Goal: Task Accomplishment & Management: Use online tool/utility

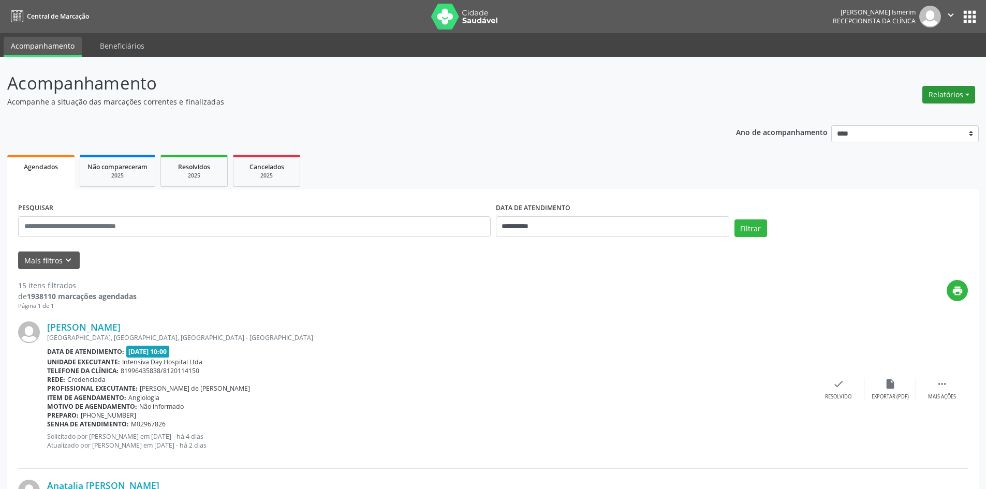
click at [958, 100] on button "Relatórios" at bounding box center [948, 95] width 53 height 18
click at [918, 118] on link "Agendamentos" at bounding box center [919, 117] width 111 height 14
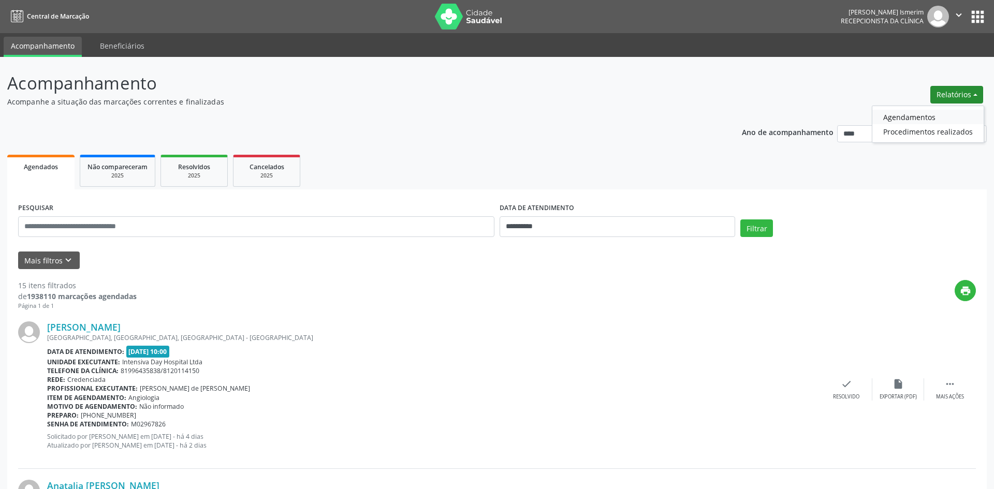
select select "*"
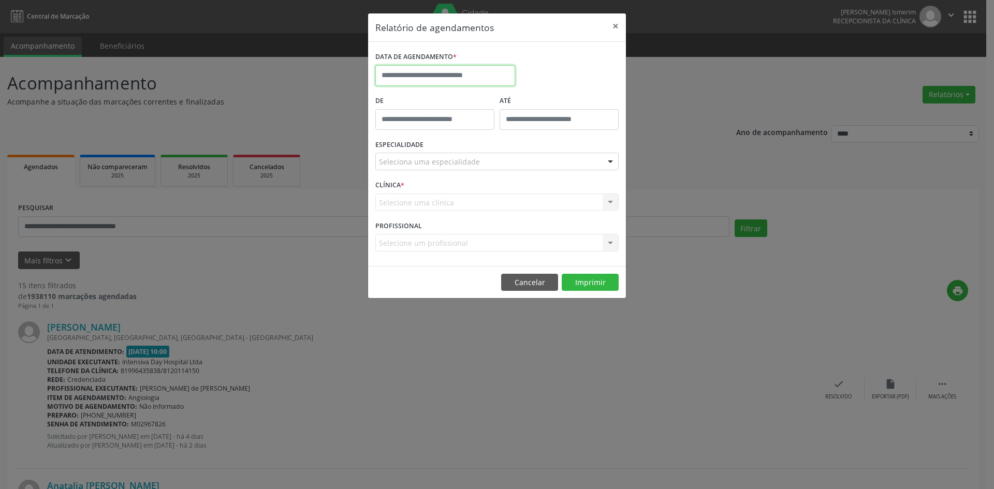
click at [380, 79] on input "text" at bounding box center [445, 75] width 140 height 21
click at [528, 147] on span "11" at bounding box center [523, 150] width 20 height 20
type input "**********"
click at [539, 157] on div "Seleciona uma especialidade" at bounding box center [496, 162] width 243 height 18
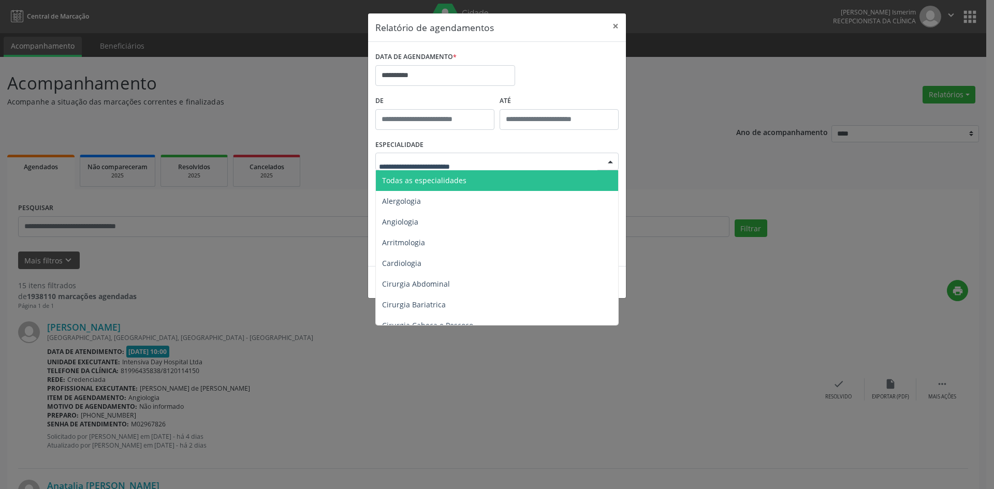
click at [535, 178] on span "Todas as especialidades" at bounding box center [498, 180] width 244 height 21
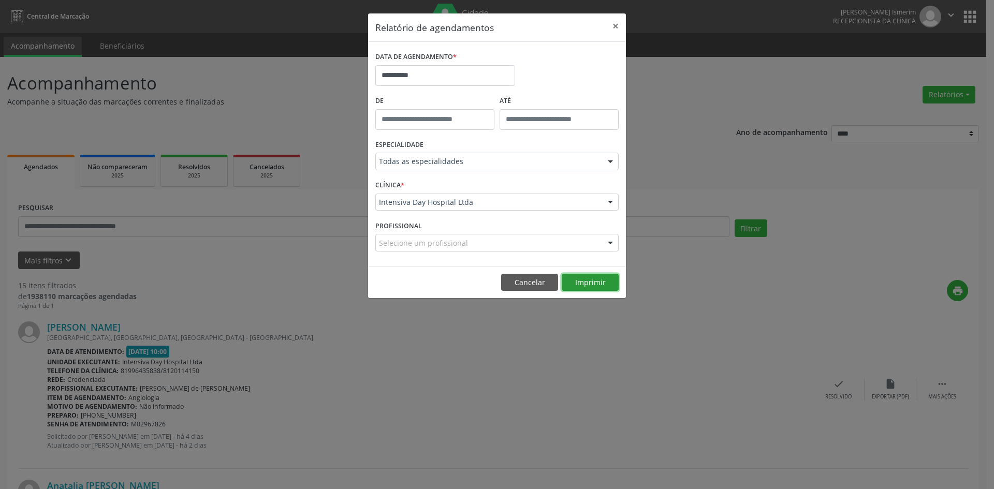
click at [606, 281] on button "Imprimir" at bounding box center [590, 283] width 57 height 18
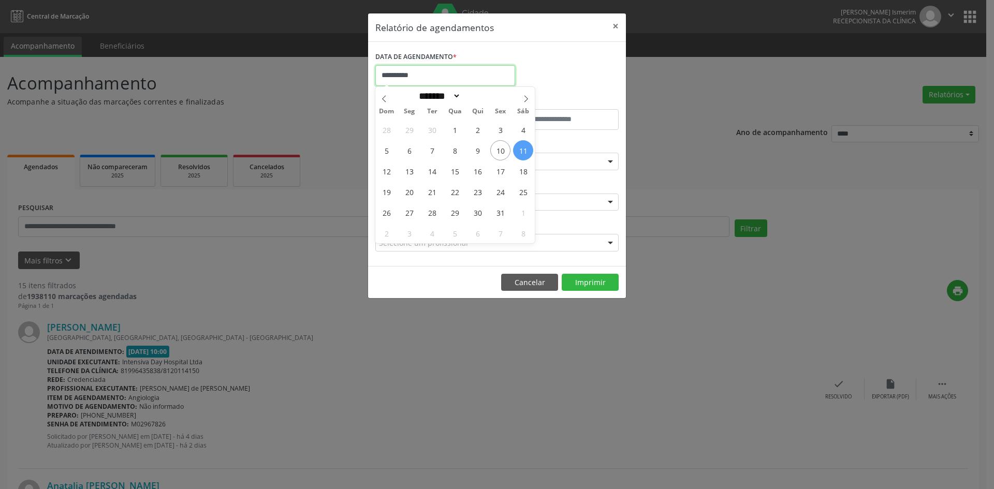
click at [469, 77] on input "**********" at bounding box center [445, 75] width 140 height 21
click at [406, 170] on span "13" at bounding box center [409, 171] width 20 height 20
type input "**********"
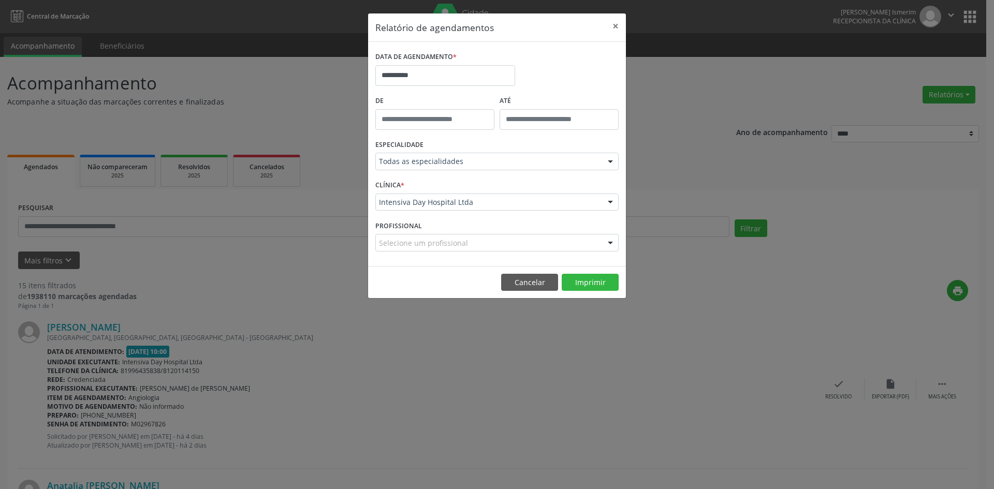
click at [611, 160] on div at bounding box center [611, 162] width 16 height 18
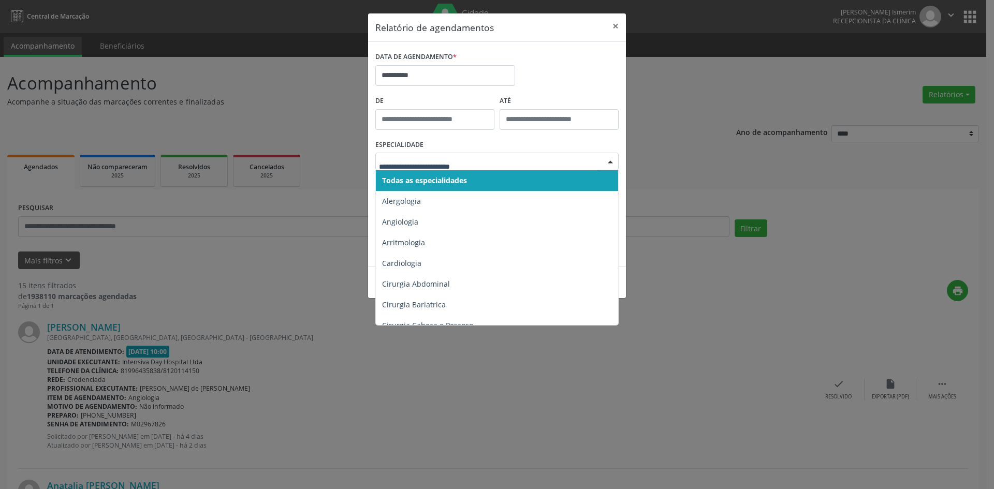
click at [490, 174] on span "Todas as especialidades" at bounding box center [498, 180] width 244 height 21
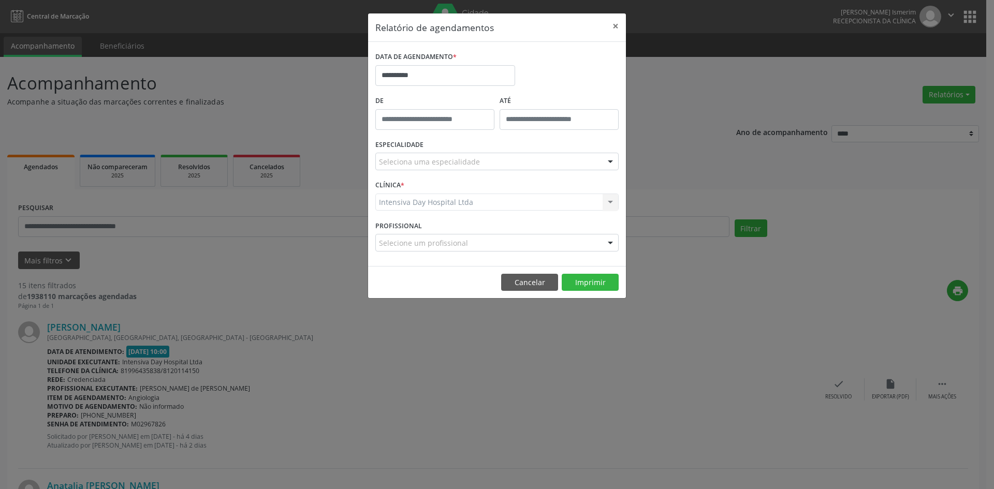
click at [603, 161] on div at bounding box center [611, 162] width 16 height 18
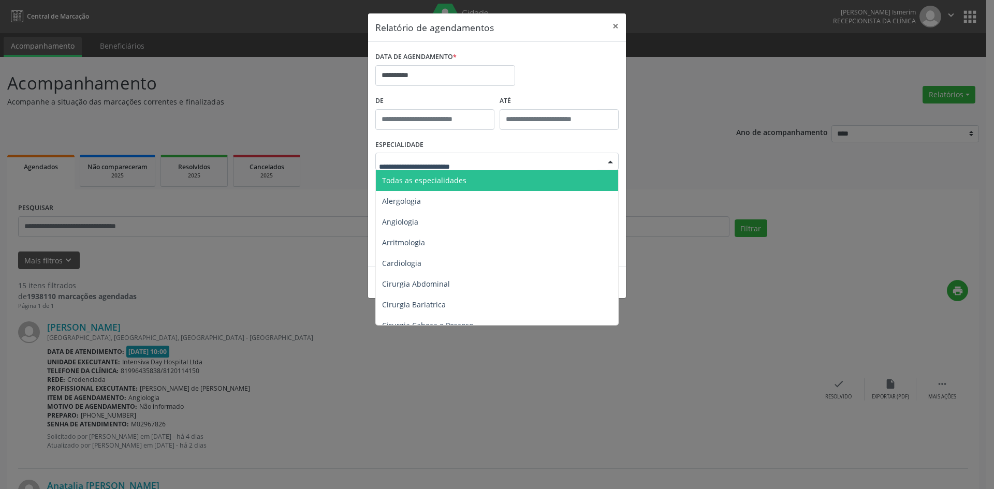
click at [551, 183] on span "Todas as especialidades" at bounding box center [498, 180] width 244 height 21
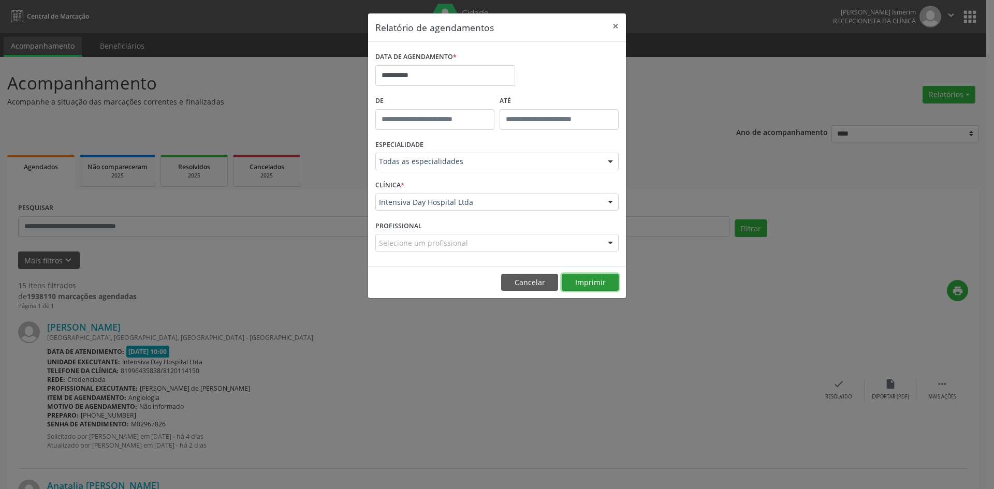
click at [592, 282] on button "Imprimir" at bounding box center [590, 283] width 57 height 18
click at [613, 27] on button "×" at bounding box center [615, 25] width 21 height 25
